Goal: Transaction & Acquisition: Obtain resource

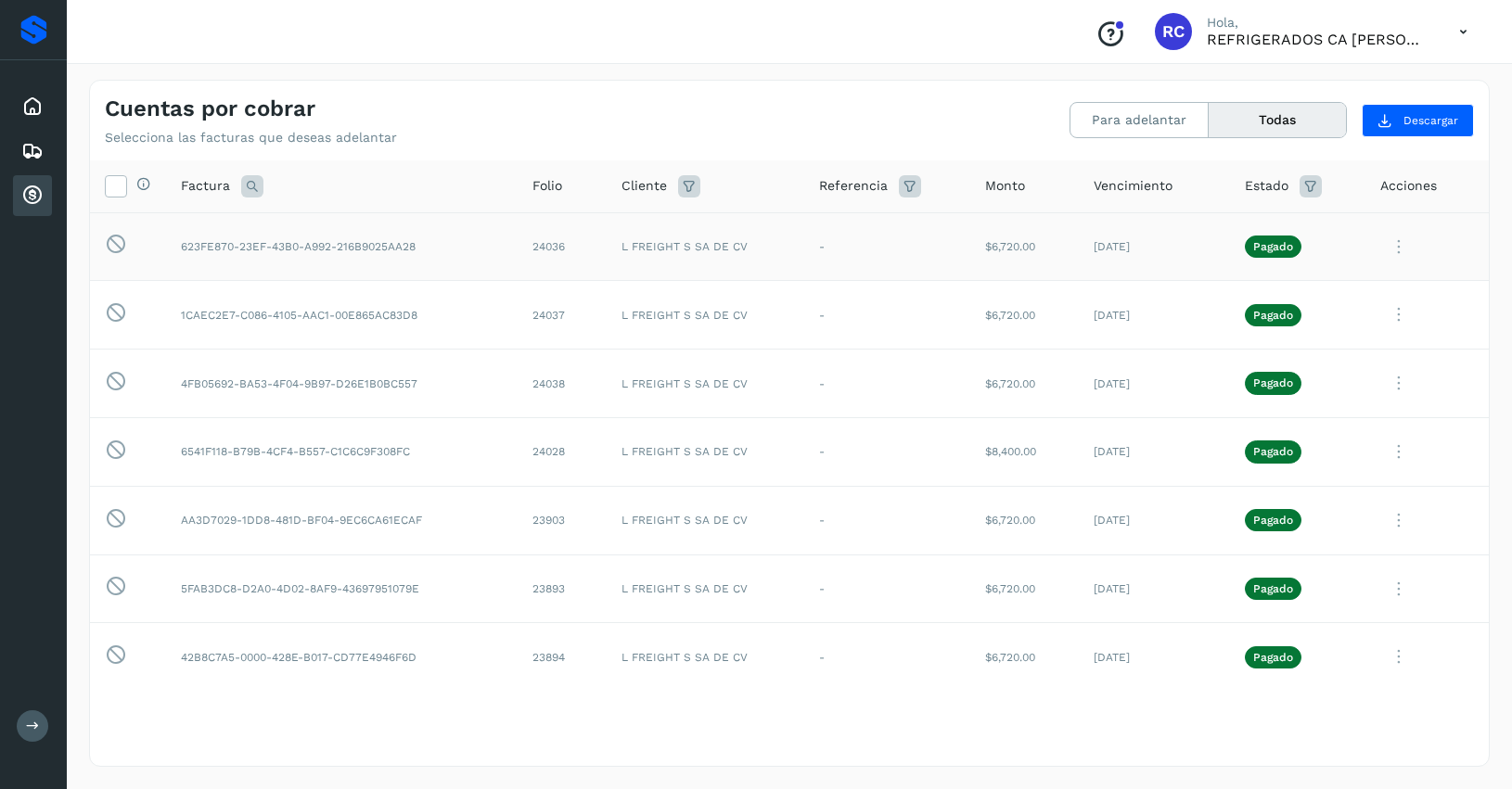
click at [1381, 244] on icon at bounding box center [1399, 247] width 37 height 38
click at [1310, 294] on button "Ver Detalle" at bounding box center [1362, 291] width 221 height 36
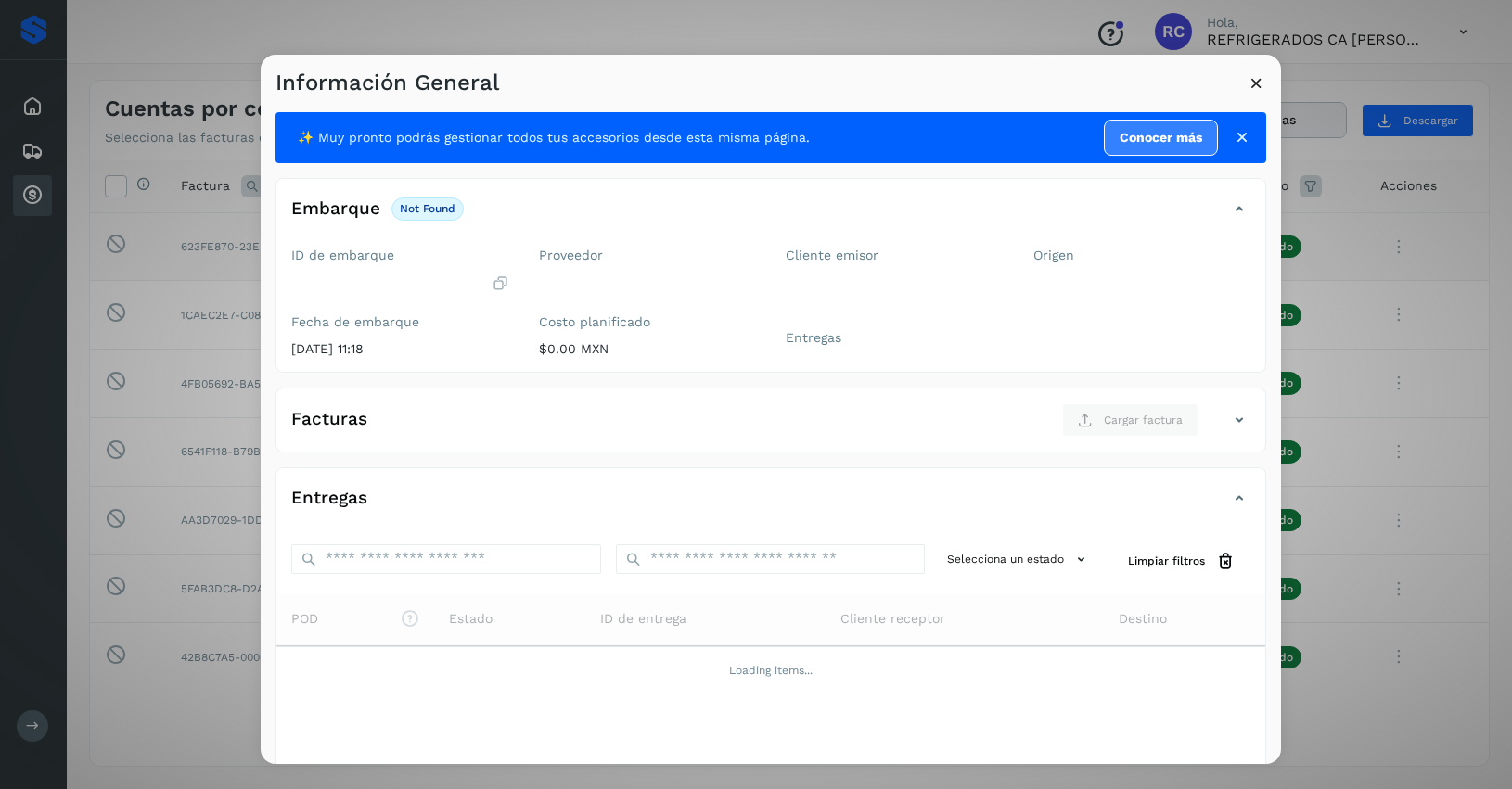
click at [1117, 140] on link "Conocer más" at bounding box center [1160, 138] width 114 height 36
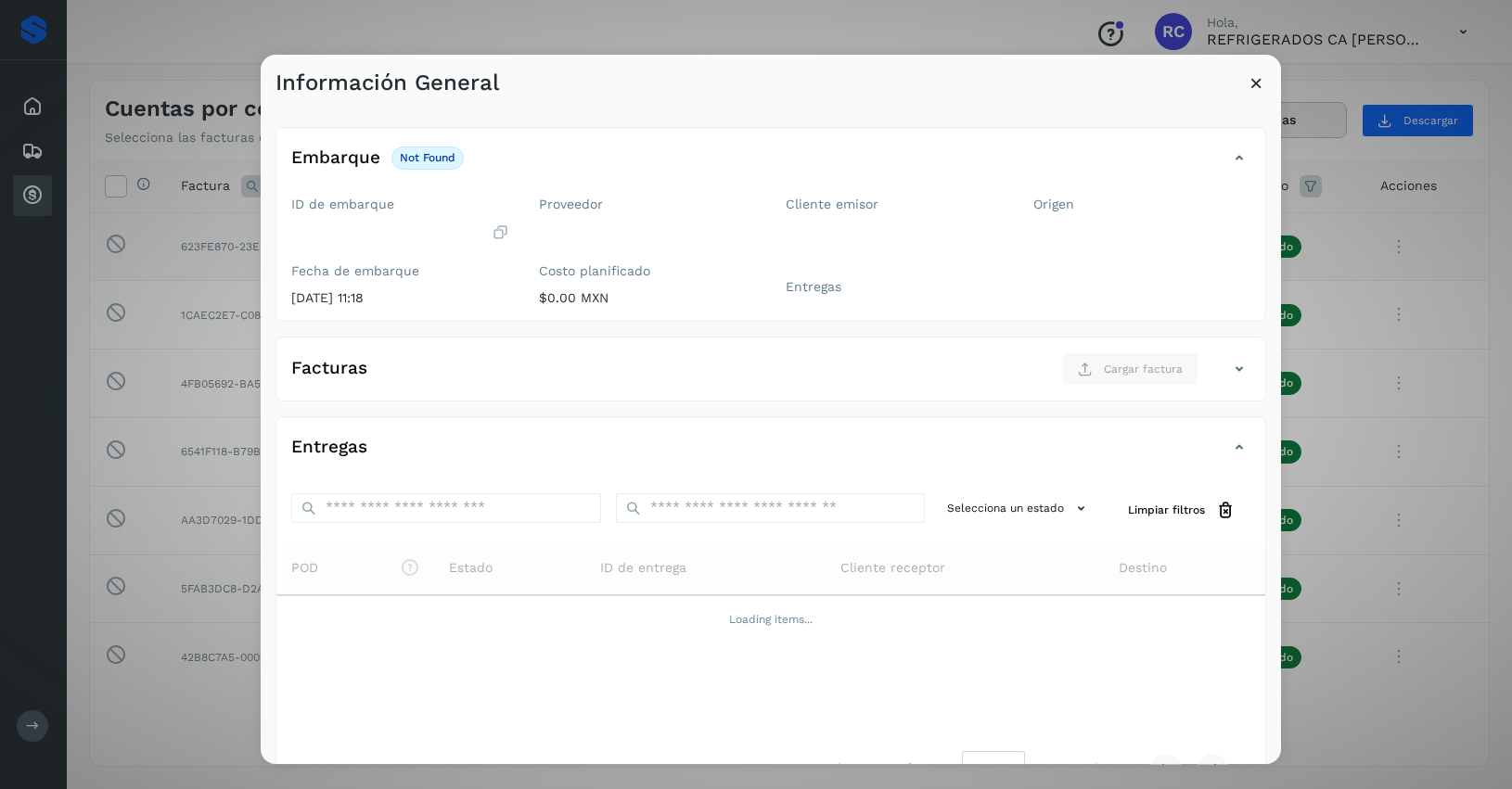
click at [1259, 80] on icon at bounding box center [1256, 83] width 20 height 20
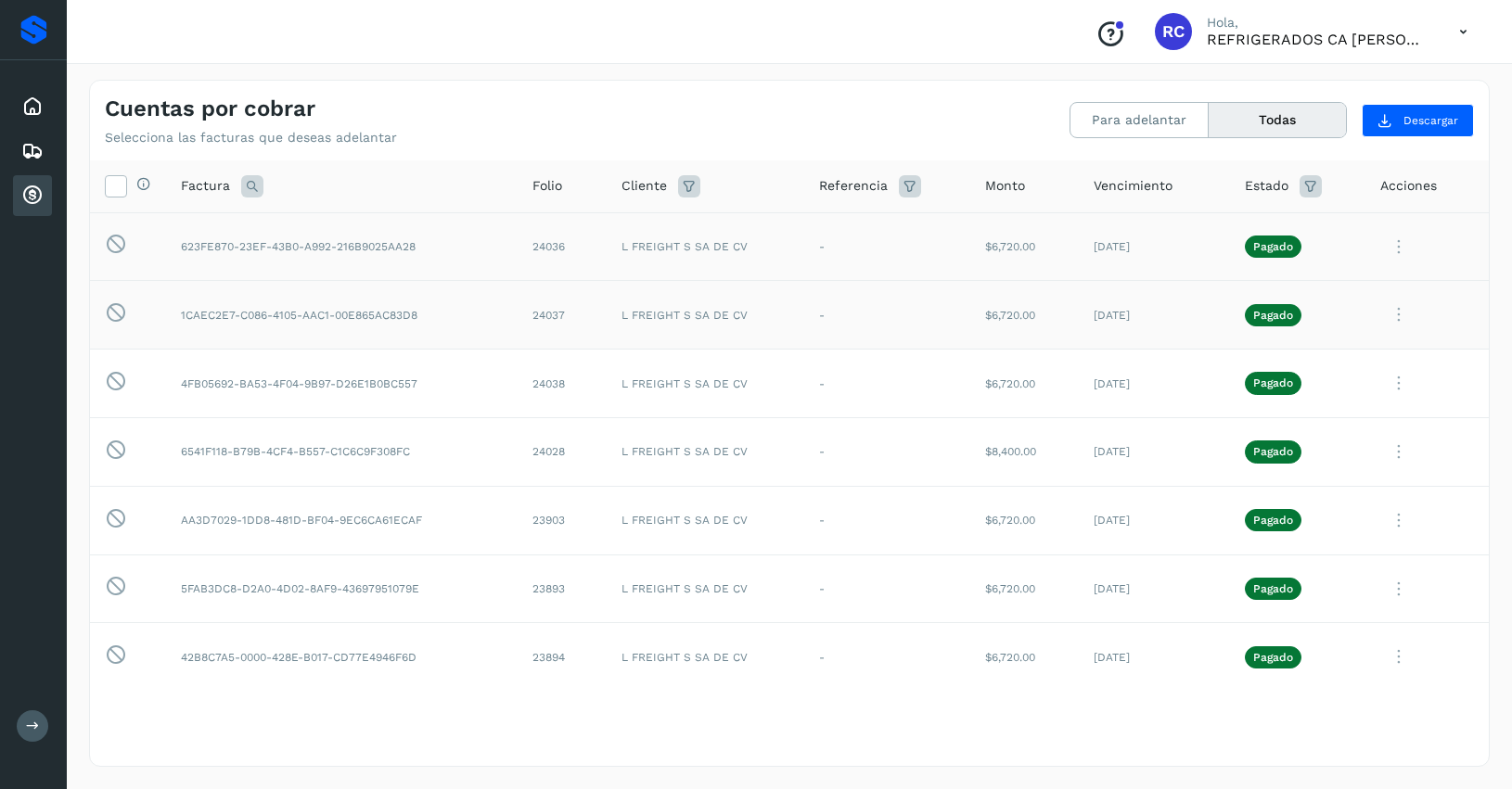
click at [1383, 325] on icon at bounding box center [1399, 314] width 37 height 38
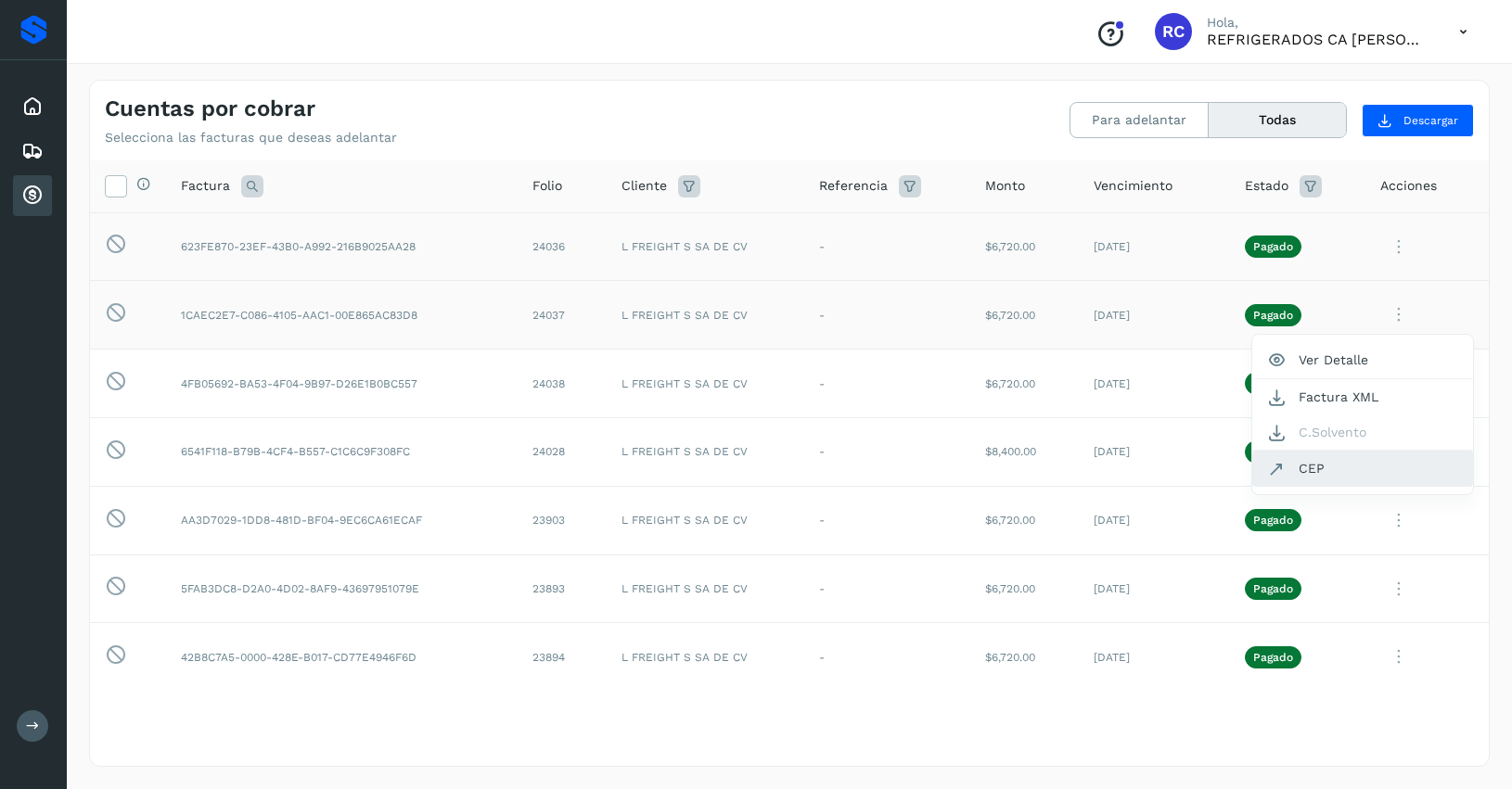
click at [1315, 468] on button "CEP" at bounding box center [1362, 469] width 221 height 35
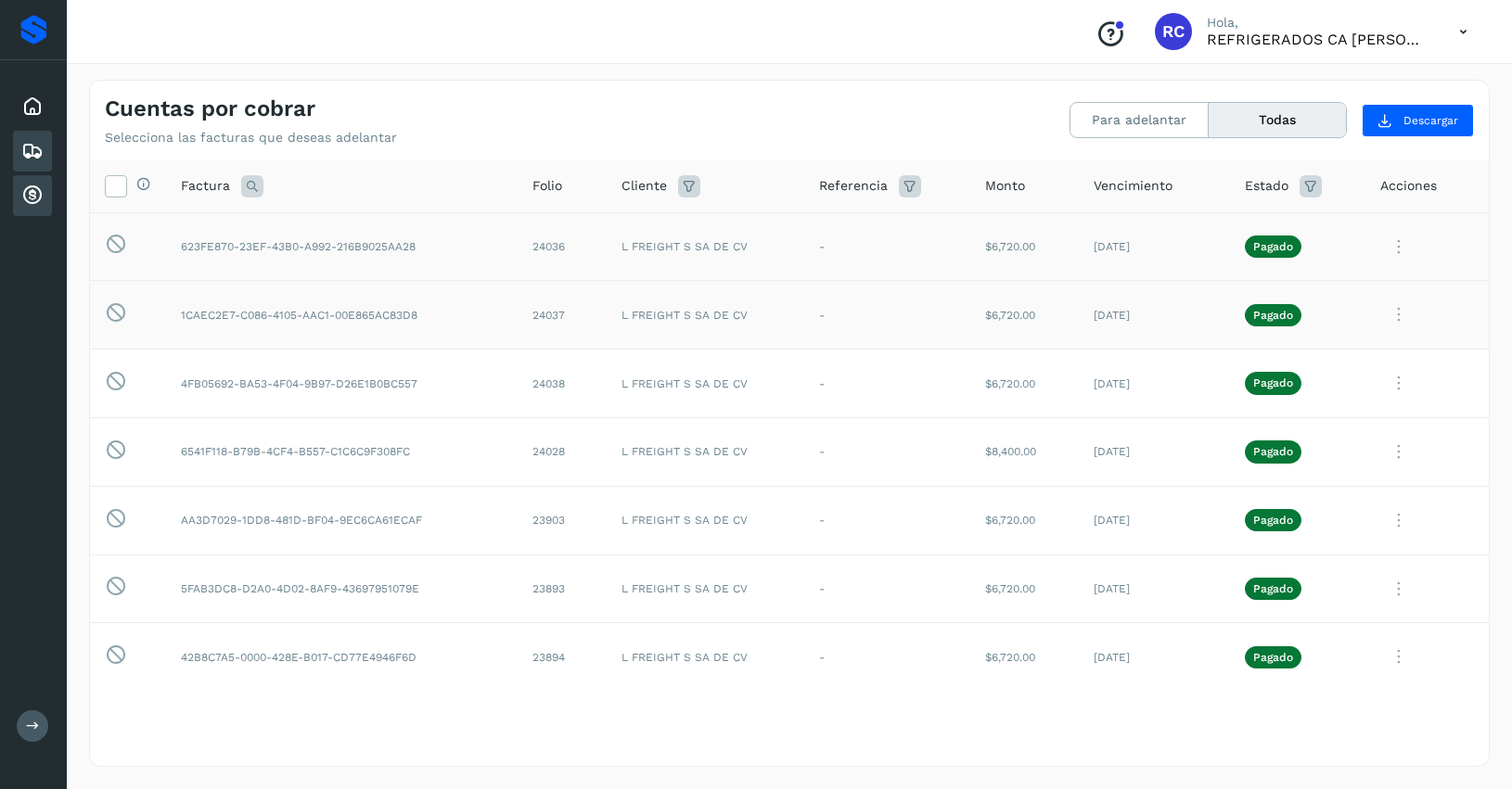
click at [33, 140] on icon at bounding box center [33, 152] width 22 height 22
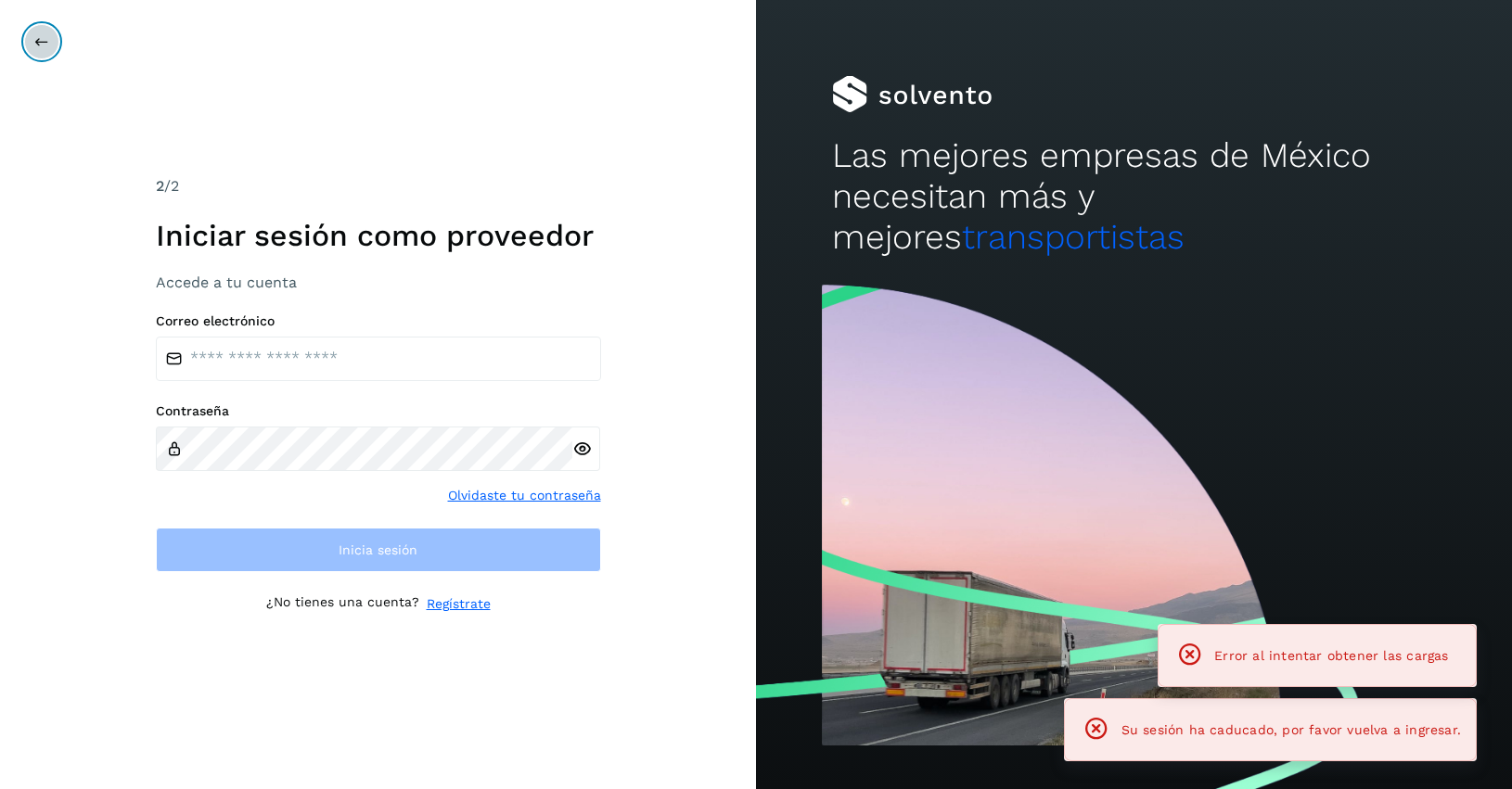
click at [39, 31] on button at bounding box center [42, 42] width 35 height 35
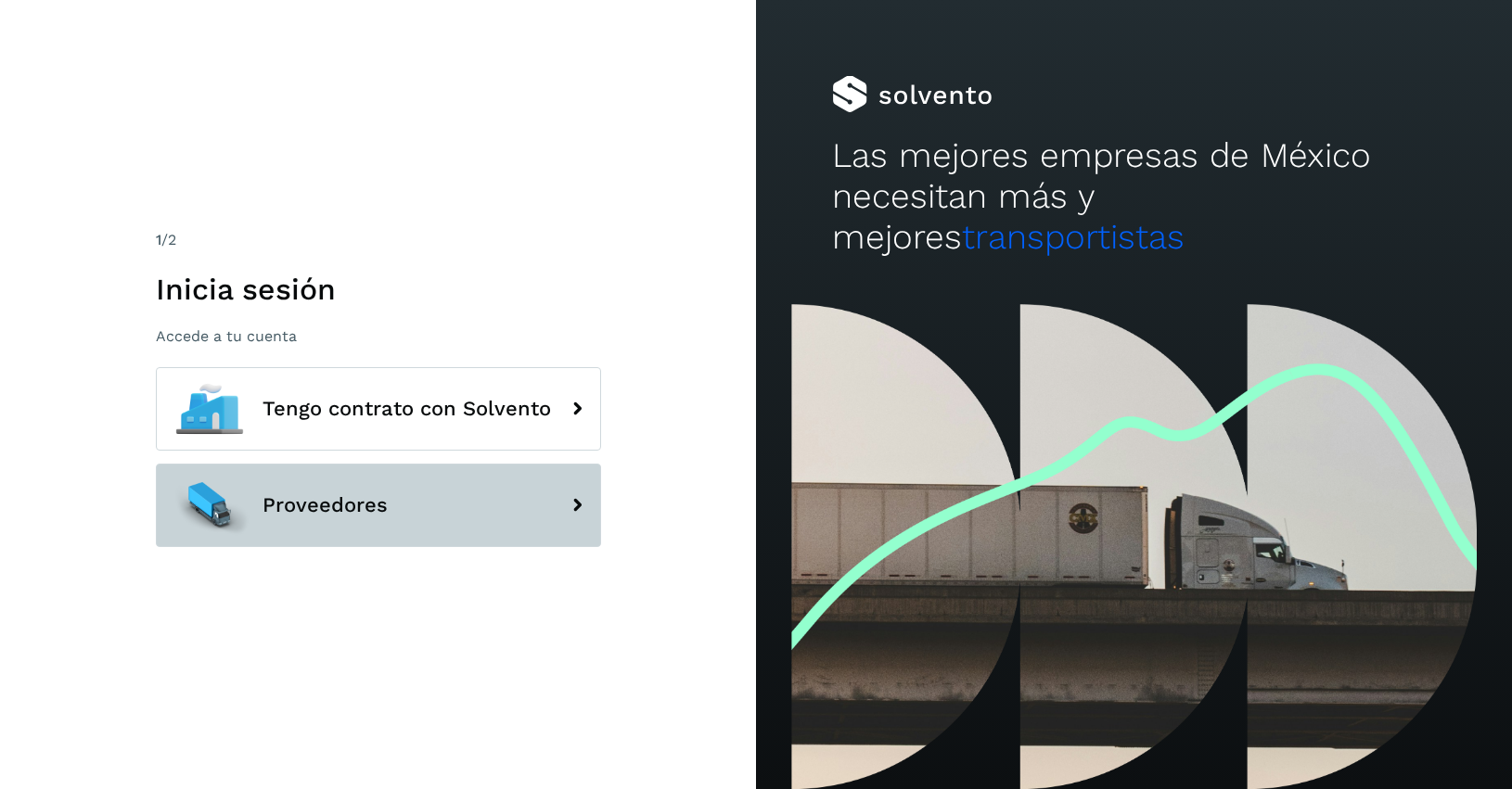
click at [570, 493] on icon at bounding box center [577, 505] width 37 height 37
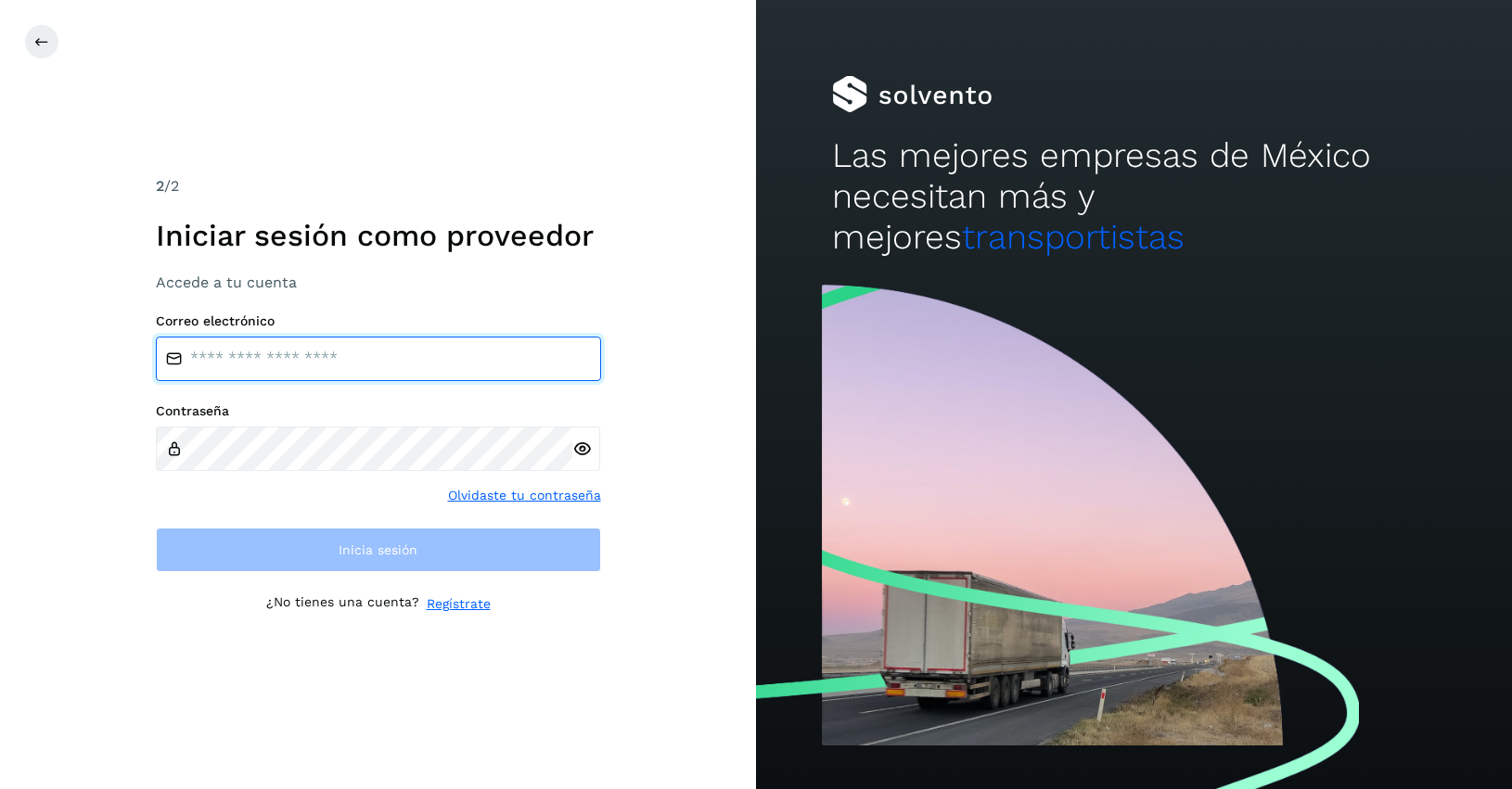
click at [368, 357] on input "email" at bounding box center [378, 359] width 446 height 45
type input "**********"
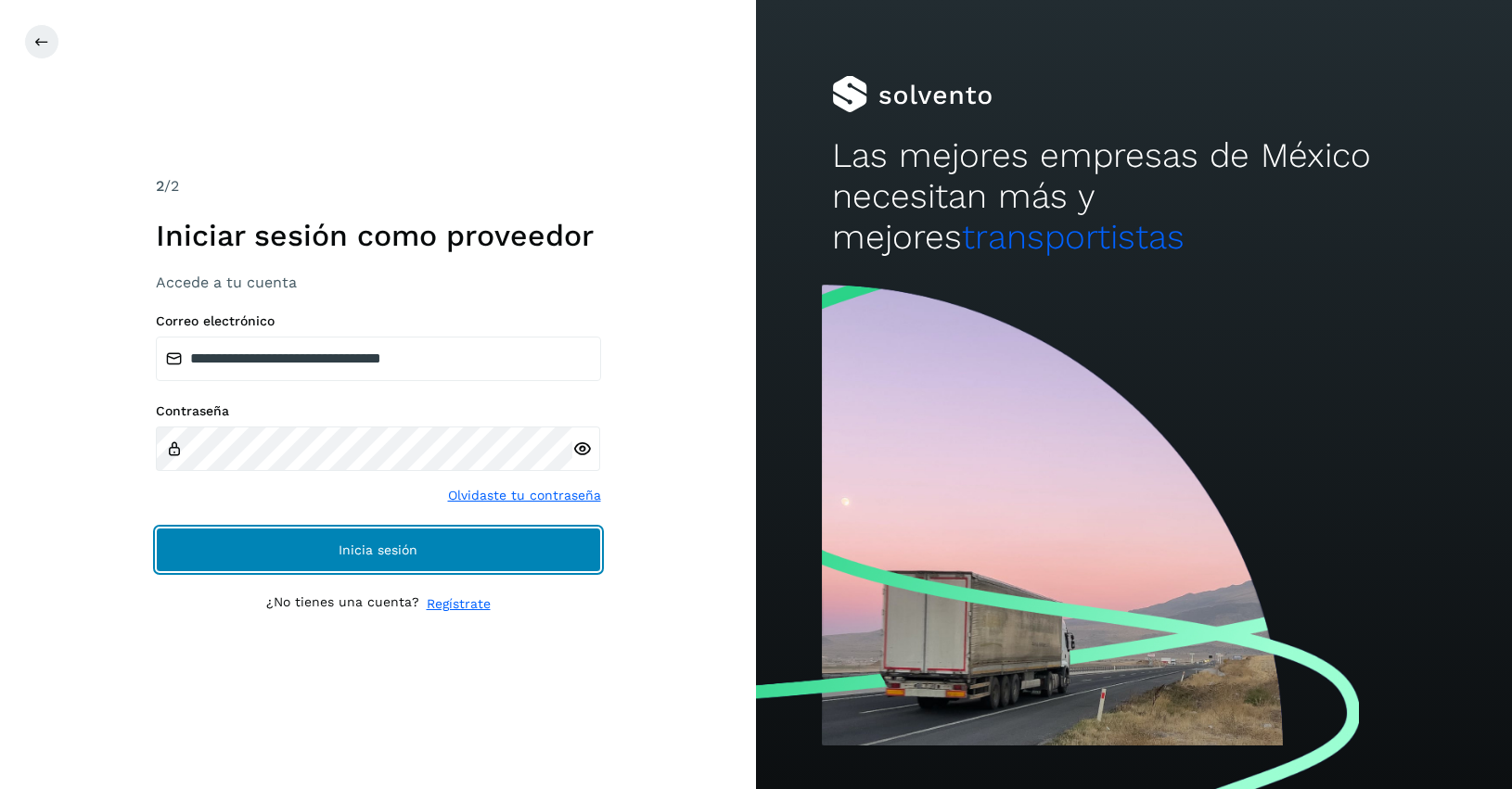
click at [300, 549] on button "Inicia sesión" at bounding box center [378, 550] width 446 height 45
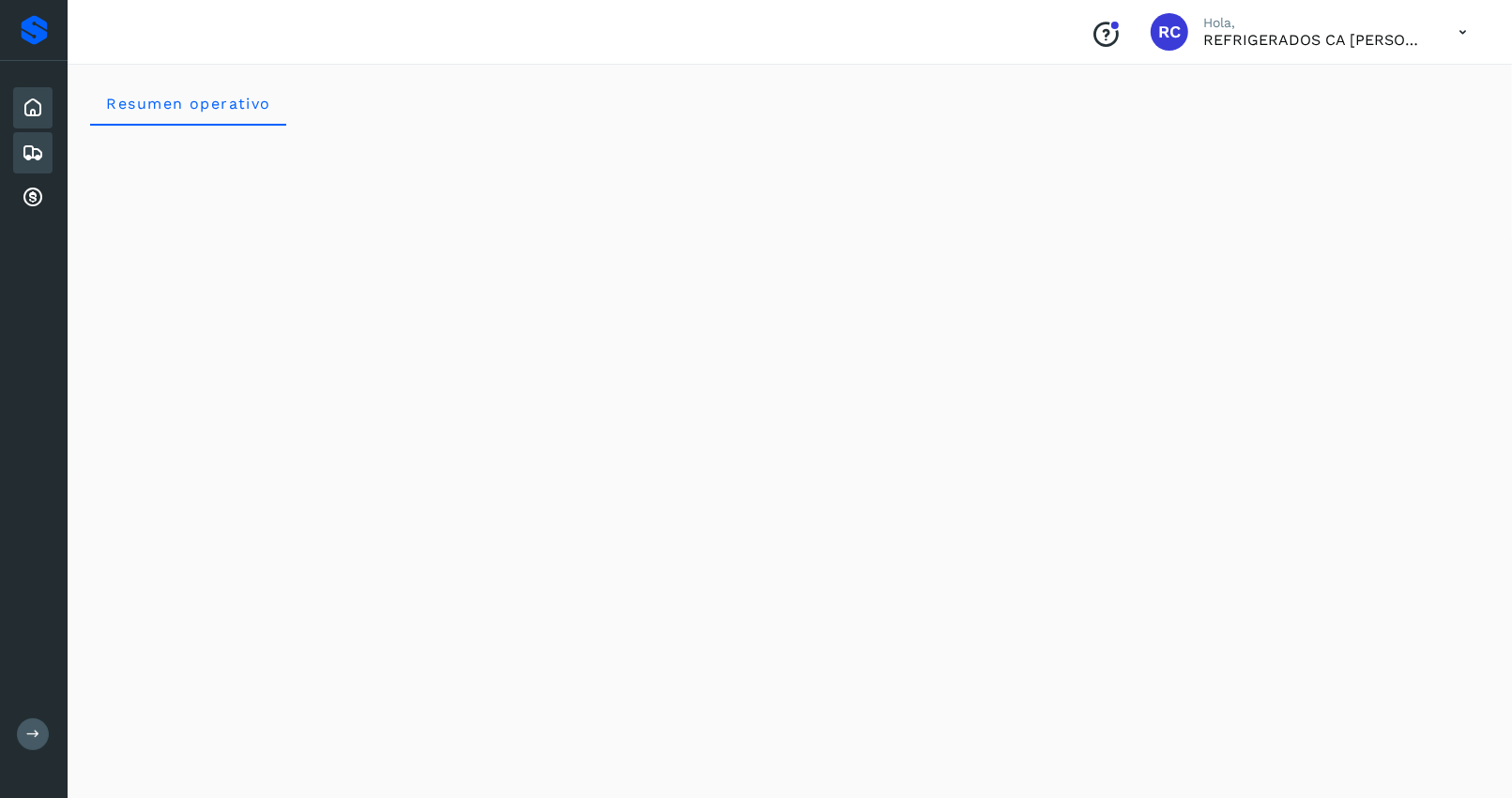
click at [36, 156] on icon at bounding box center [33, 153] width 23 height 23
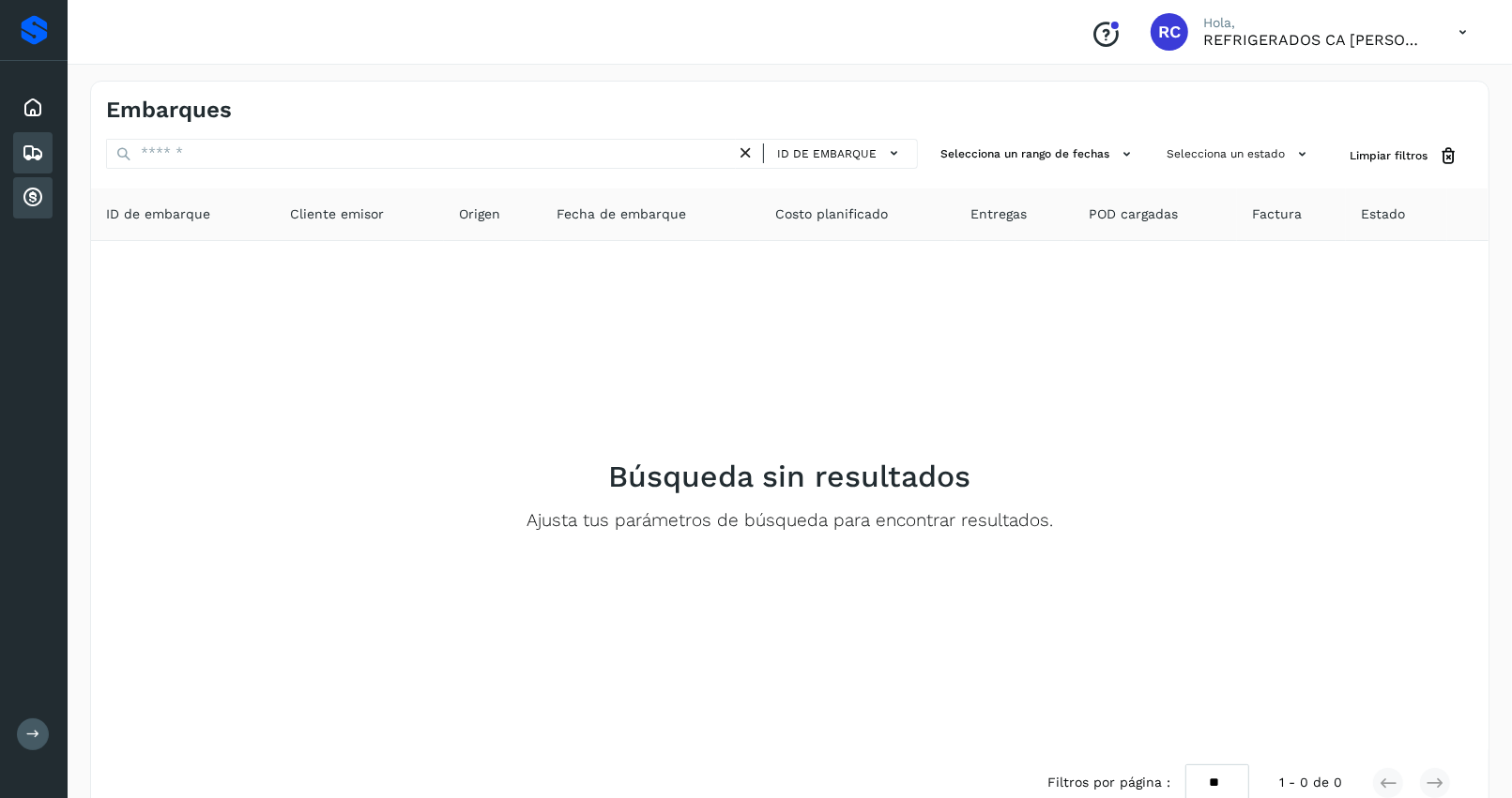
click at [29, 186] on icon at bounding box center [33, 198] width 23 height 23
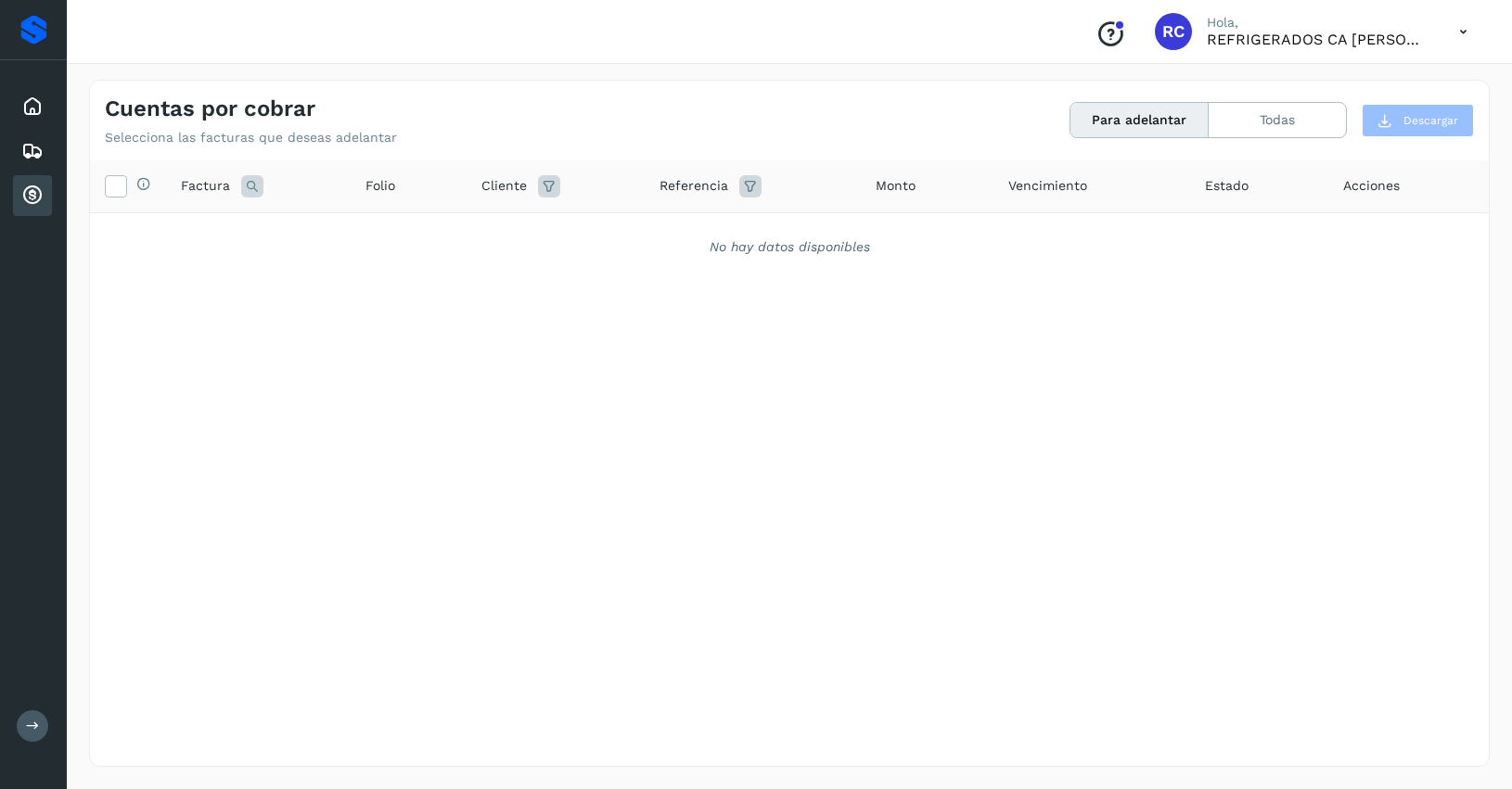
click at [1119, 127] on button "Para adelantar" at bounding box center [1140, 120] width 139 height 34
click at [1255, 124] on button "Todas" at bounding box center [1278, 120] width 138 height 34
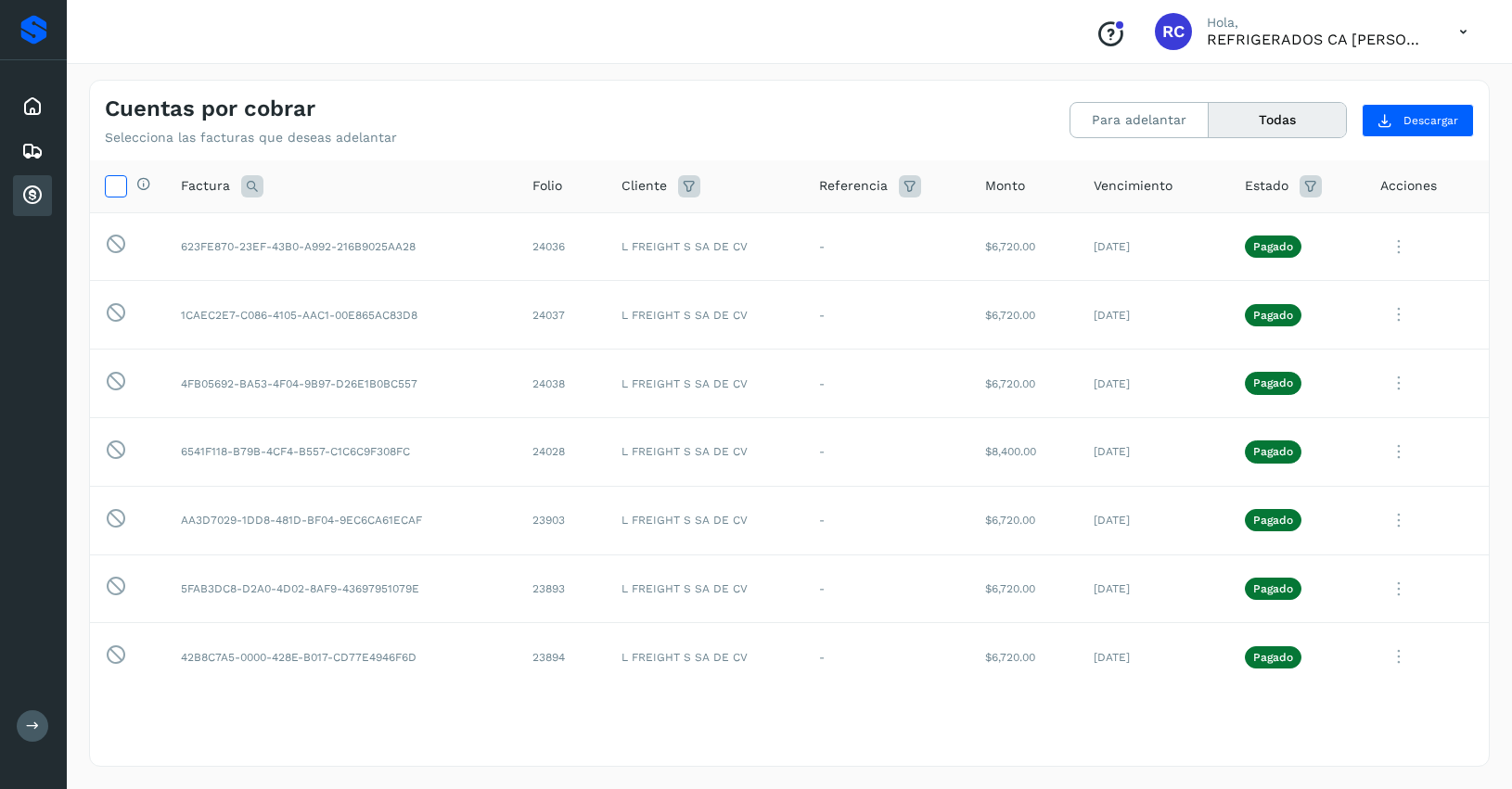
drag, startPoint x: 117, startPoint y: 183, endPoint x: 461, endPoint y: 173, distance: 344.1
click at [116, 185] on icon at bounding box center [115, 184] width 20 height 20
click at [1435, 117] on span "Descargar" at bounding box center [1430, 121] width 55 height 17
click at [1407, 117] on span "Descargar" at bounding box center [1430, 121] width 55 height 17
click at [1253, 663] on p "Pagado" at bounding box center [1273, 658] width 40 height 13
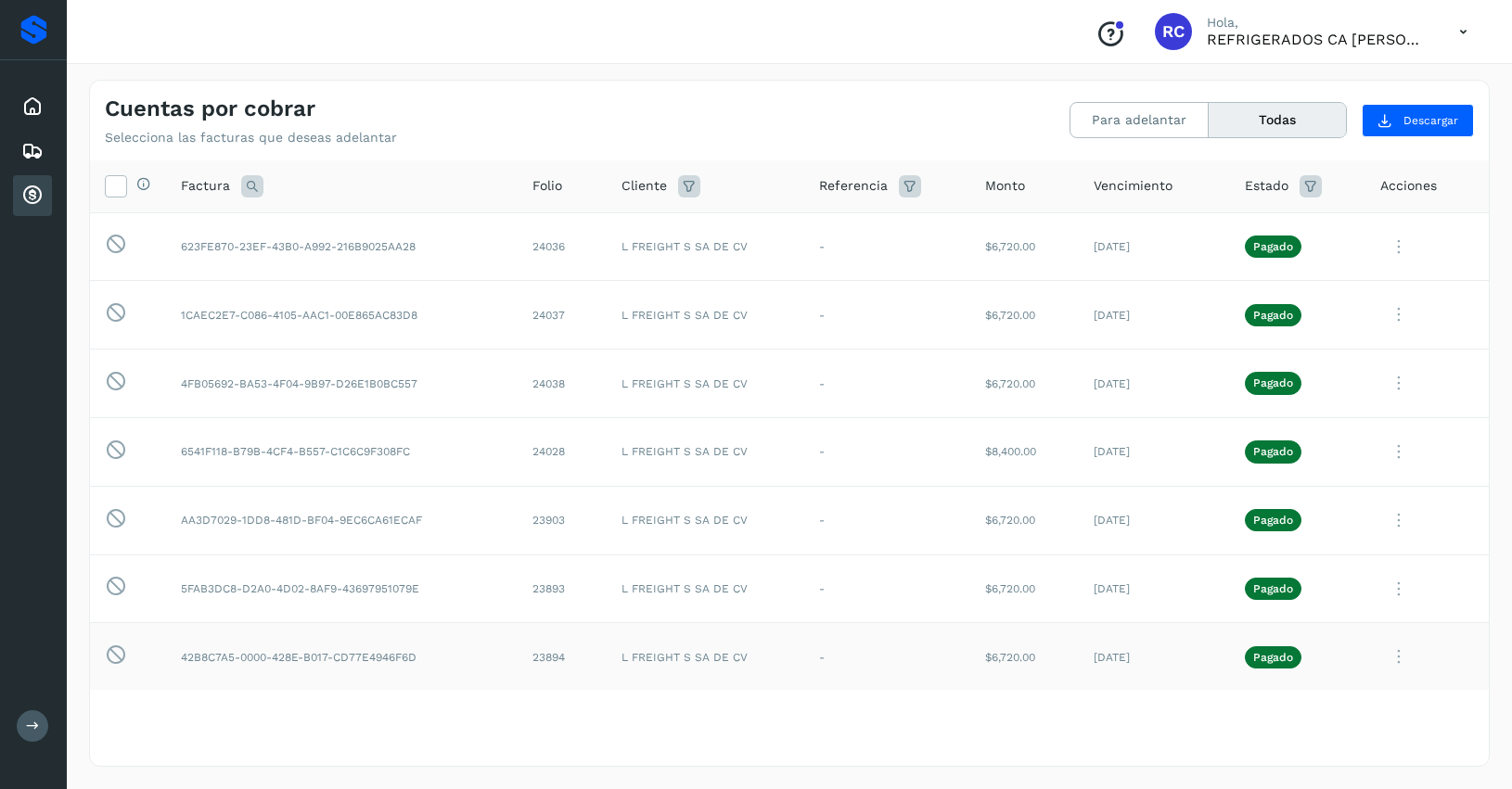
click at [1253, 659] on p "Pagado" at bounding box center [1273, 658] width 40 height 13
click at [1253, 657] on p "Pagado" at bounding box center [1273, 658] width 40 height 13
click at [1245, 648] on span "Pagado" at bounding box center [1273, 658] width 57 height 22
click at [1240, 643] on td "Pagado" at bounding box center [1298, 658] width 136 height 69
click at [1240, 636] on td "Pagado" at bounding box center [1298, 658] width 136 height 69
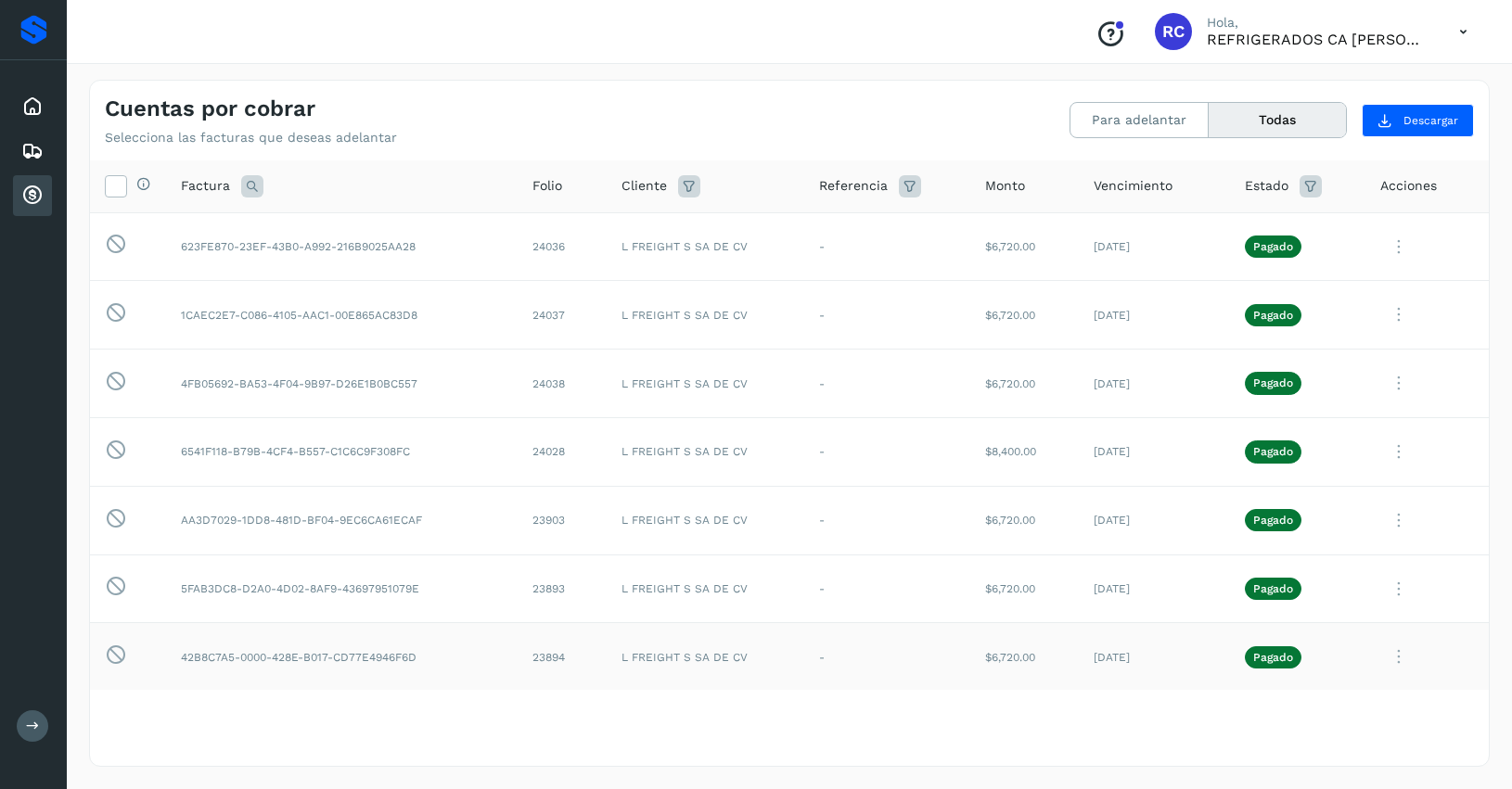
click at [1238, 634] on td "Pagado" at bounding box center [1298, 658] width 136 height 69
click at [1238, 633] on td "Pagado" at bounding box center [1298, 658] width 136 height 69
